Goal: Task Accomplishment & Management: Manage account settings

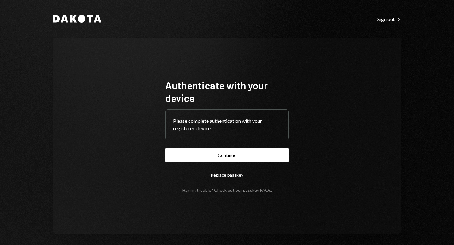
click at [236, 159] on button "Continue" at bounding box center [227, 155] width 124 height 15
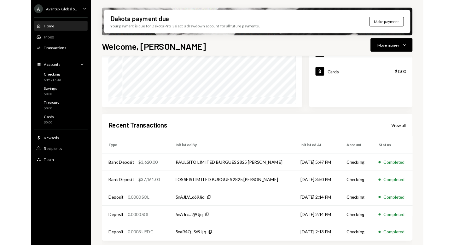
scroll to position [135, 0]
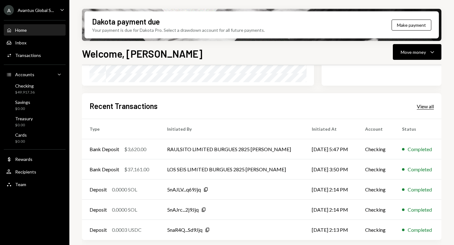
click at [423, 105] on div "View all" at bounding box center [425, 106] width 17 height 6
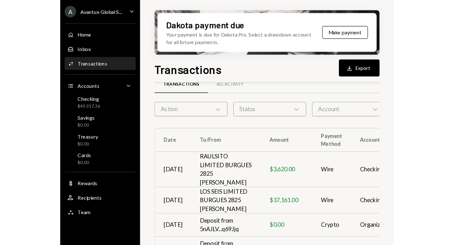
scroll to position [13, 0]
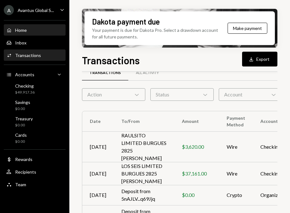
click at [34, 30] on div "Home Home" at bounding box center [34, 30] width 57 height 6
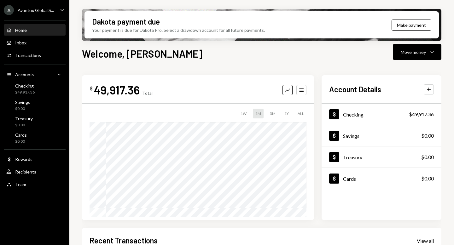
scroll to position [135, 0]
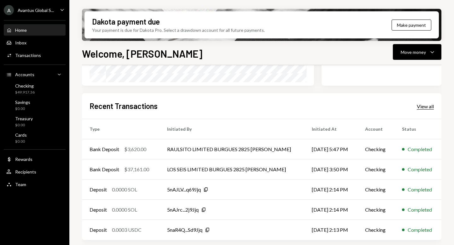
click at [425, 107] on div "View all" at bounding box center [425, 106] width 17 height 6
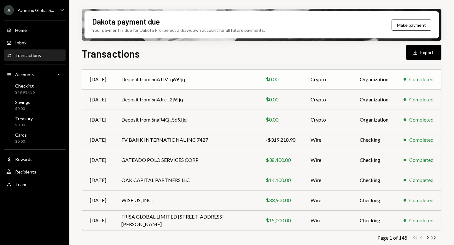
scroll to position [114, 0]
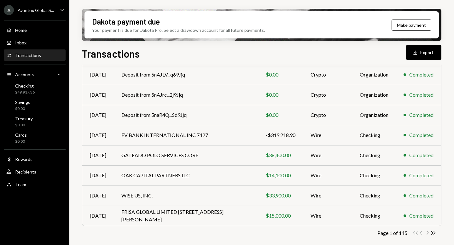
click at [426, 233] on icon "Chevron Right" at bounding box center [427, 233] width 6 height 6
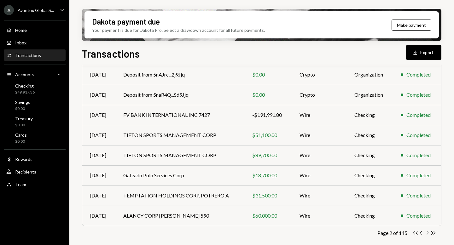
click at [426, 233] on icon "Chevron Right" at bounding box center [427, 233] width 6 height 6
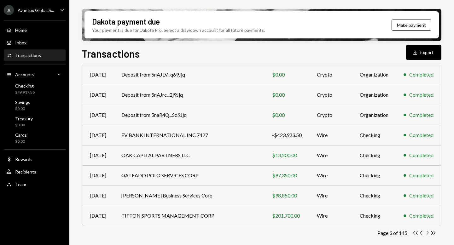
click at [428, 233] on icon "button" at bounding box center [428, 232] width 2 height 3
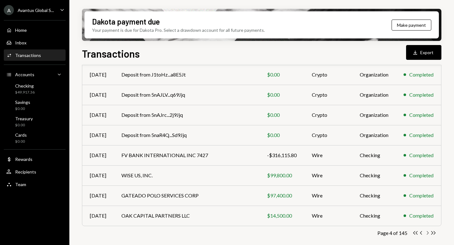
click at [428, 234] on icon "Chevron Right" at bounding box center [427, 233] width 6 height 6
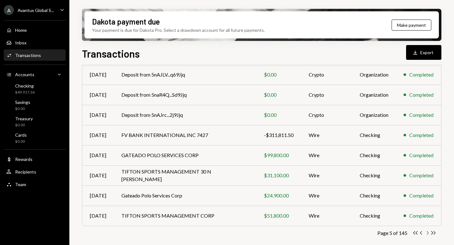
click at [427, 233] on icon "Chevron Right" at bounding box center [427, 233] width 6 height 6
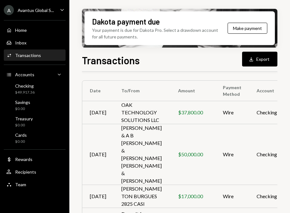
scroll to position [0, 0]
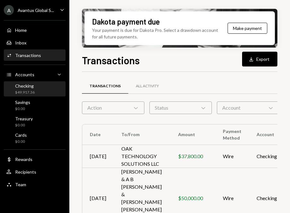
click at [38, 94] on div "Checking $49,917.36" at bounding box center [34, 89] width 57 height 12
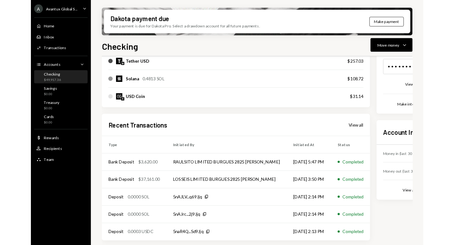
scroll to position [144, 0]
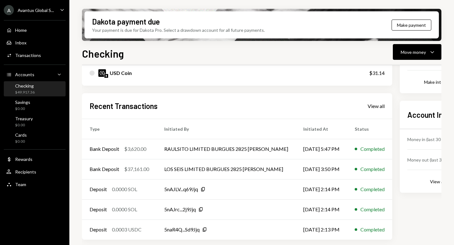
click at [27, 9] on div "Avantux Global S..." at bounding box center [36, 10] width 36 height 5
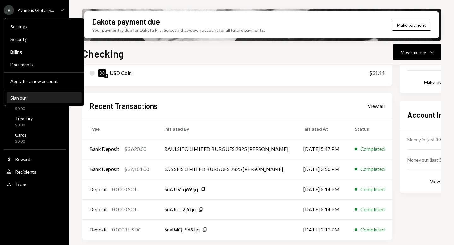
click at [35, 99] on div "Sign out" at bounding box center [43, 97] width 67 height 5
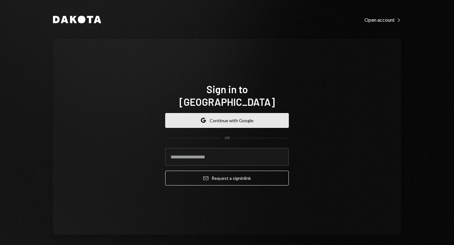
click at [236, 113] on button "Google Continue with Google" at bounding box center [227, 120] width 124 height 15
